Goal: Task Accomplishment & Management: Use online tool/utility

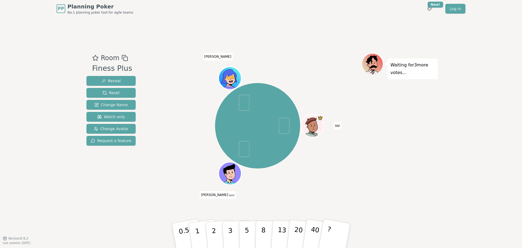
click at [282, 13] on div "PP Planning Poker No.1 planning poker tool for agile teams Toggle theme New! Lo…" at bounding box center [261, 8] width 409 height 17
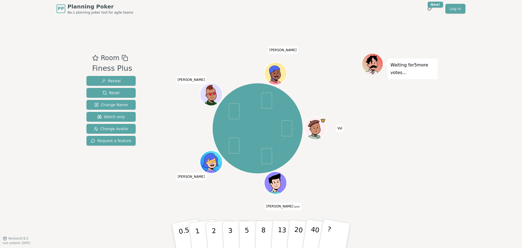
click at [167, 145] on div "[PERSON_NAME] [PERSON_NAME] (you) [PERSON_NAME] [PERSON_NAME]" at bounding box center [258, 128] width 208 height 131
click at [193, 235] on button "1" at bounding box center [204, 235] width 32 height 44
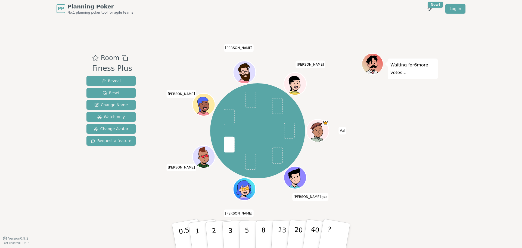
click at [197, 203] on div "Room Finess Plus Reveal Reset Change Name Watch only Change Avatar Request a fe…" at bounding box center [260, 127] width 353 height 220
click at [229, 227] on p "3" at bounding box center [231, 236] width 6 height 30
click at [249, 228] on button "5" at bounding box center [253, 235] width 28 height 41
click at [176, 194] on div "[PERSON_NAME] [PERSON_NAME] (you) [PERSON_NAME] [PERSON_NAME] [PERSON_NAME]" at bounding box center [258, 131] width 208 height 136
click at [165, 81] on div "[PERSON_NAME] [PERSON_NAME] (you) [PERSON_NAME] [PERSON_NAME] [PERSON_NAME]" at bounding box center [258, 131] width 208 height 136
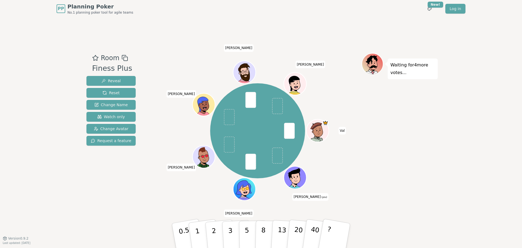
click at [206, 207] on div "Room Finess Plus Reveal Reset Change Name Watch only Change Avatar Request a fe…" at bounding box center [260, 127] width 353 height 220
click at [248, 231] on p "5" at bounding box center [247, 235] width 5 height 29
click at [159, 190] on div "[PERSON_NAME] [PERSON_NAME] (you) [PERSON_NAME] [PERSON_NAME] [PERSON_NAME]" at bounding box center [258, 131] width 208 height 136
click at [230, 229] on p "3" at bounding box center [231, 236] width 6 height 30
click at [195, 203] on div "Room Finess Plus Reveal Reset Change Name Watch only Change Avatar Request a fe…" at bounding box center [260, 127] width 353 height 220
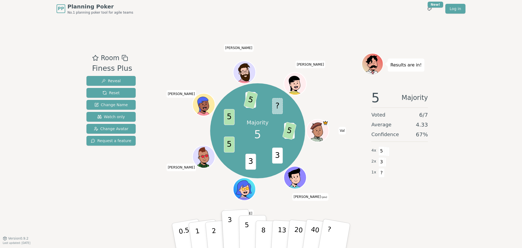
click at [249, 226] on button "5" at bounding box center [253, 235] width 28 height 41
